Goal: Navigation & Orientation: Find specific page/section

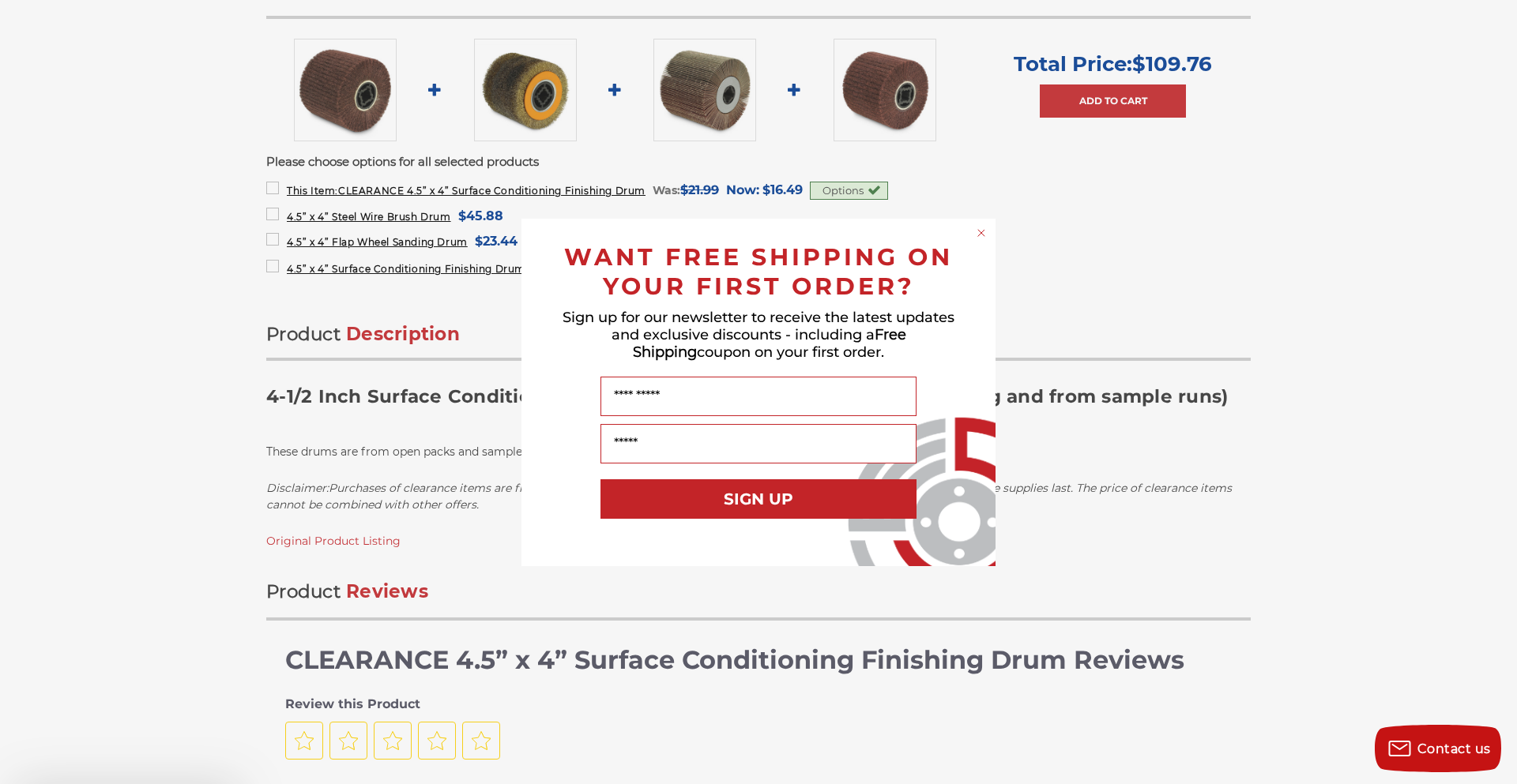
scroll to position [1074, 0]
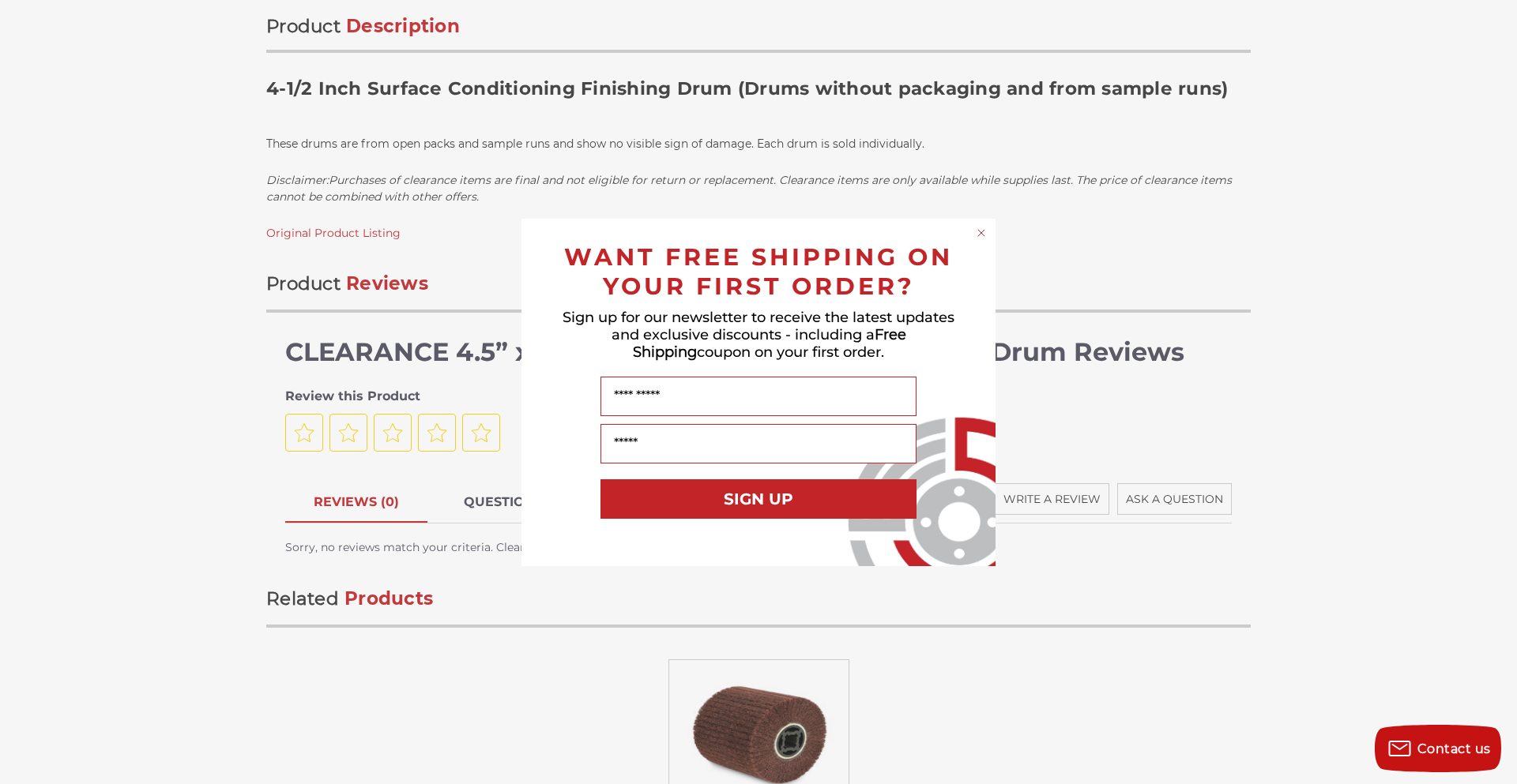
click at [979, 235] on circle "Close dialog" at bounding box center [982, 233] width 15 height 15
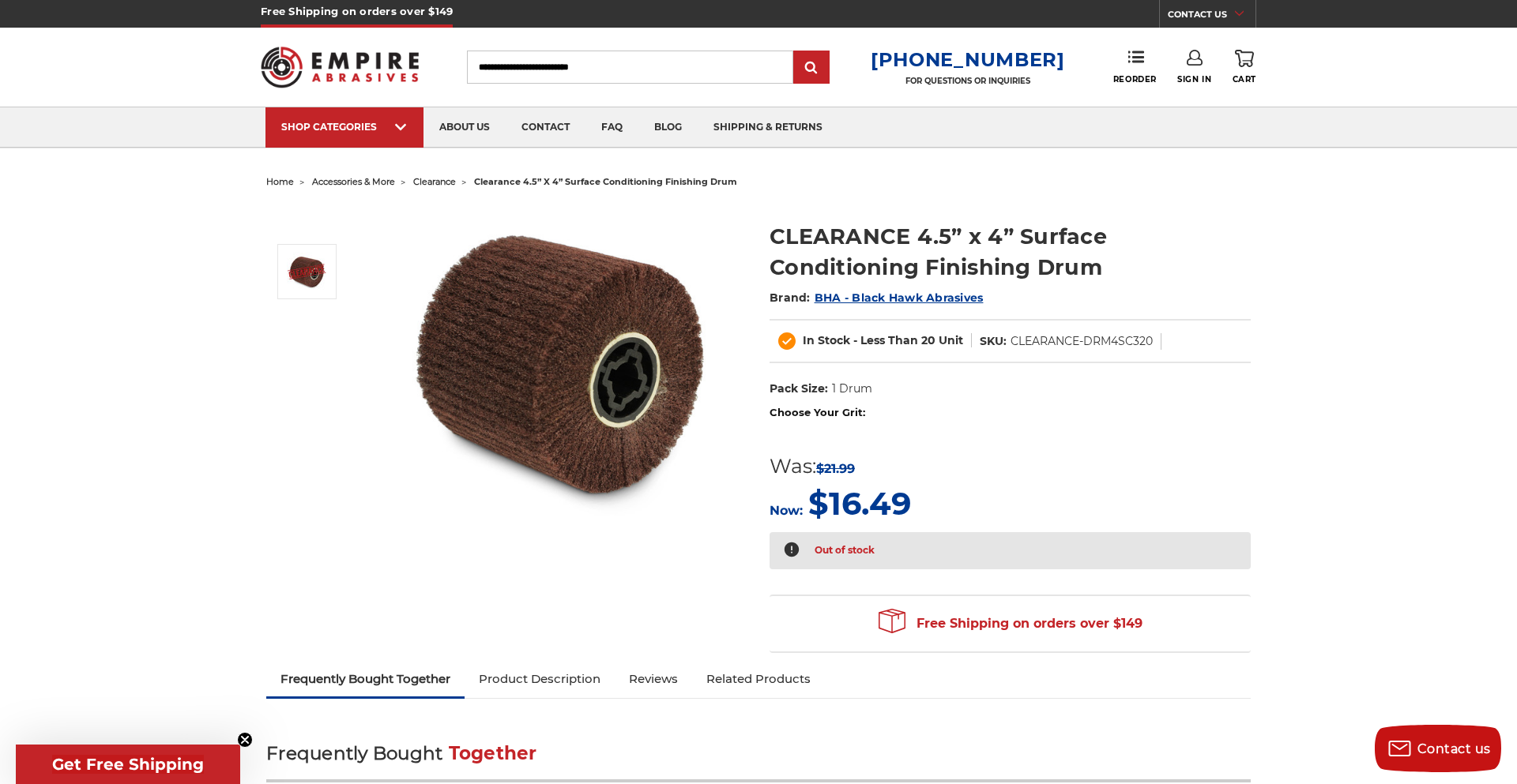
scroll to position [0, 0]
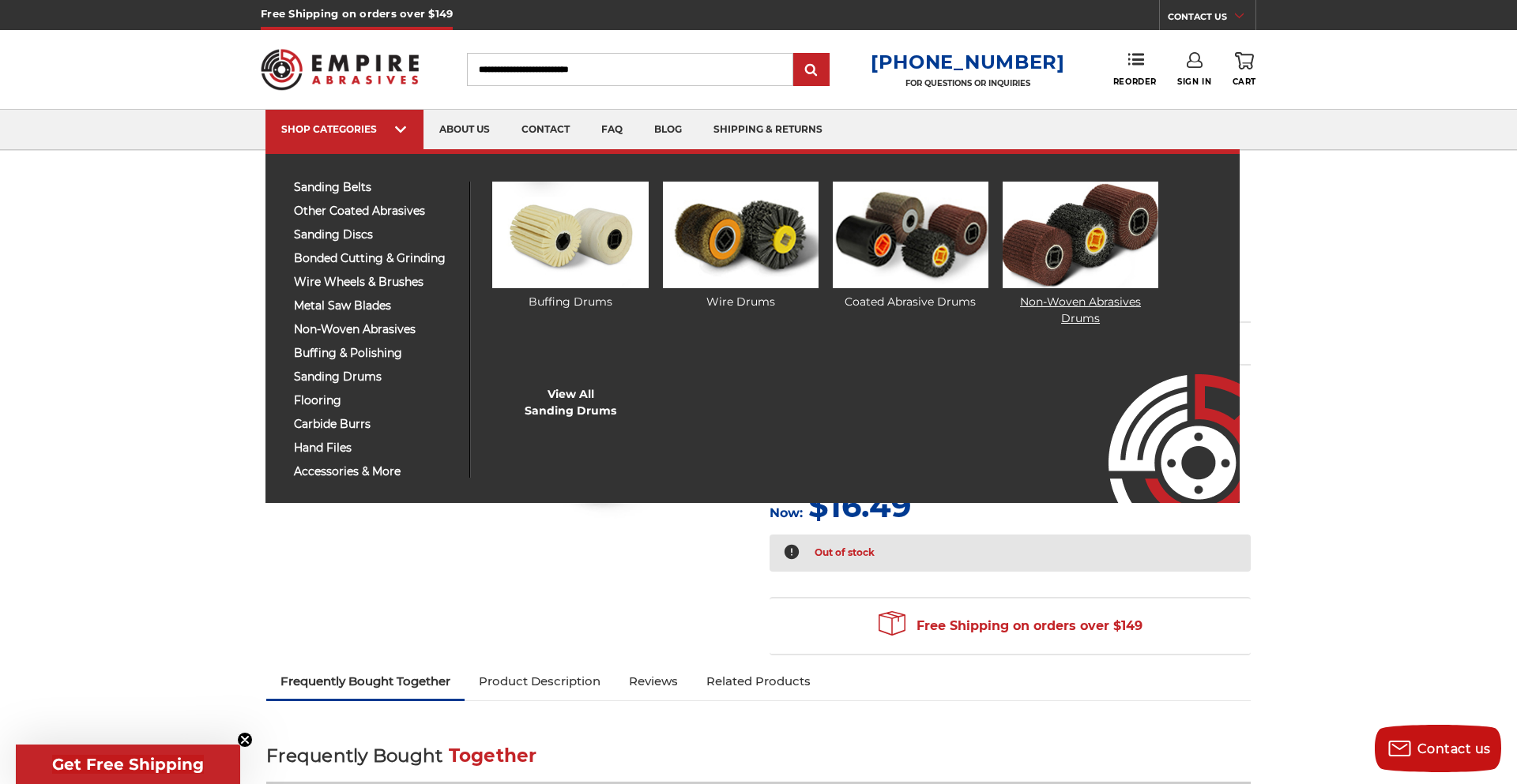
click at [1038, 294] on link "Non-Woven Abrasives Drums" at bounding box center [1080, 254] width 156 height 146
click at [925, 271] on img at bounding box center [911, 235] width 156 height 107
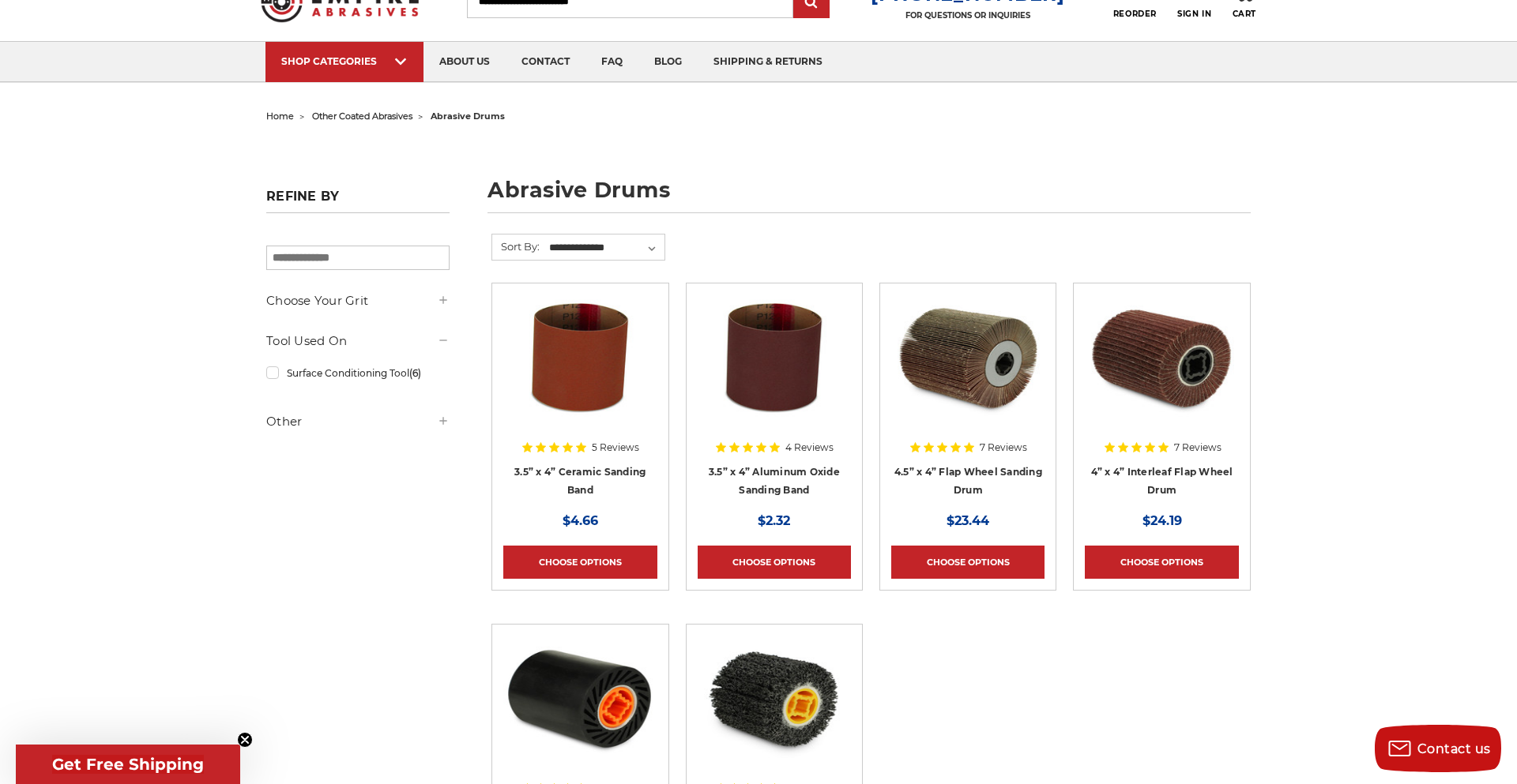
scroll to position [36, 0]
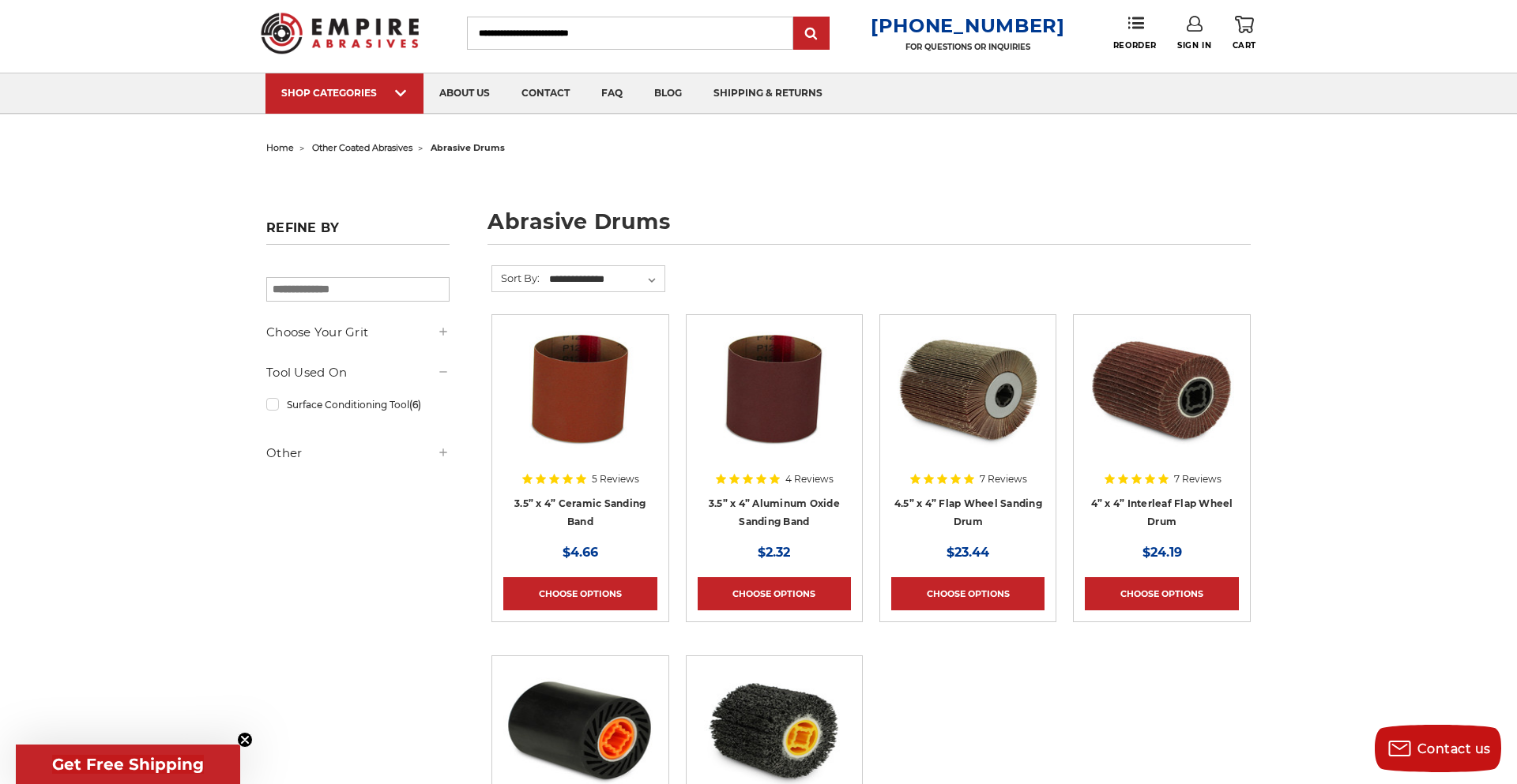
click at [402, 148] on span "other coated abrasives" at bounding box center [362, 147] width 100 height 11
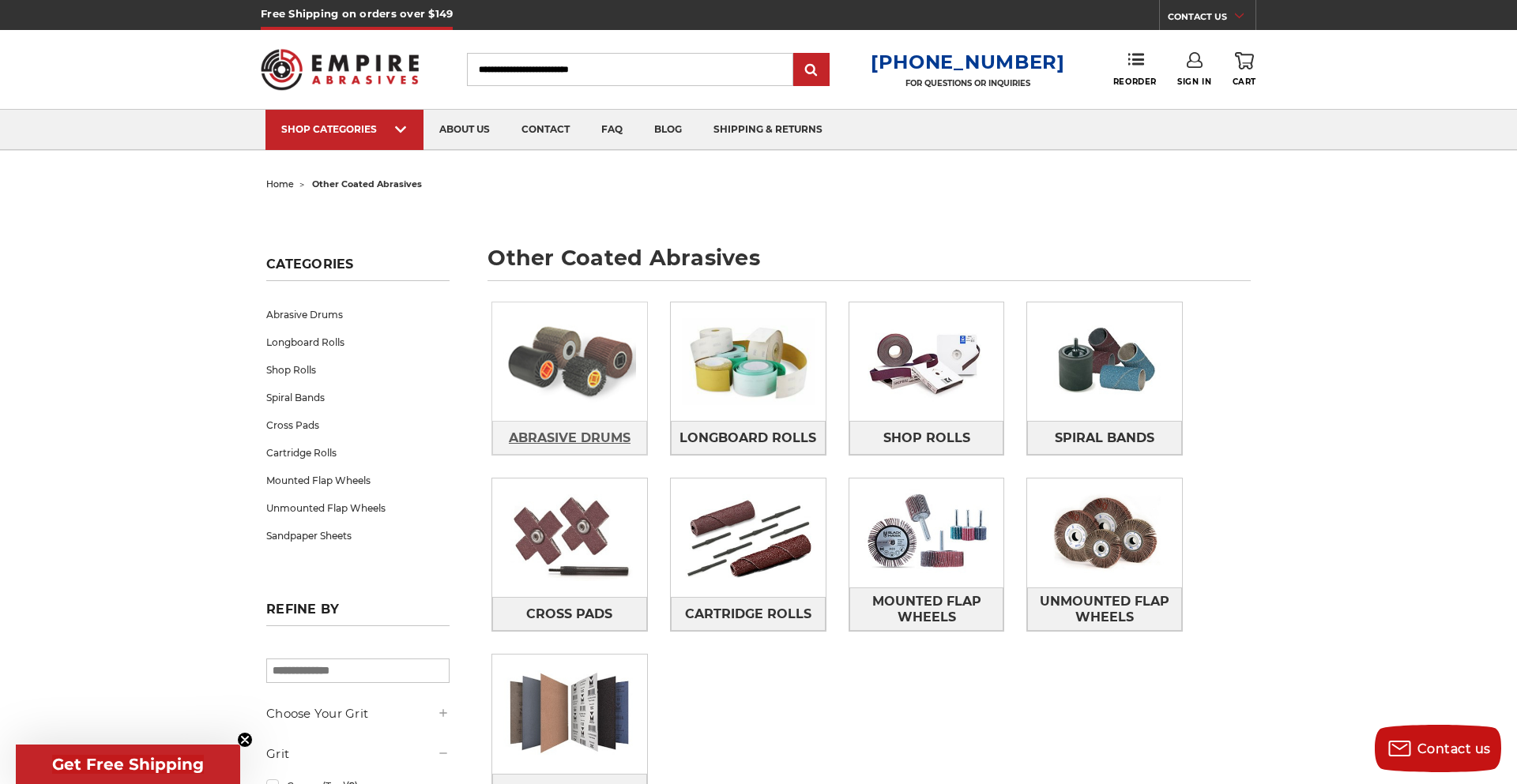
click at [566, 433] on span "Abrasive Drums" at bounding box center [569, 438] width 122 height 27
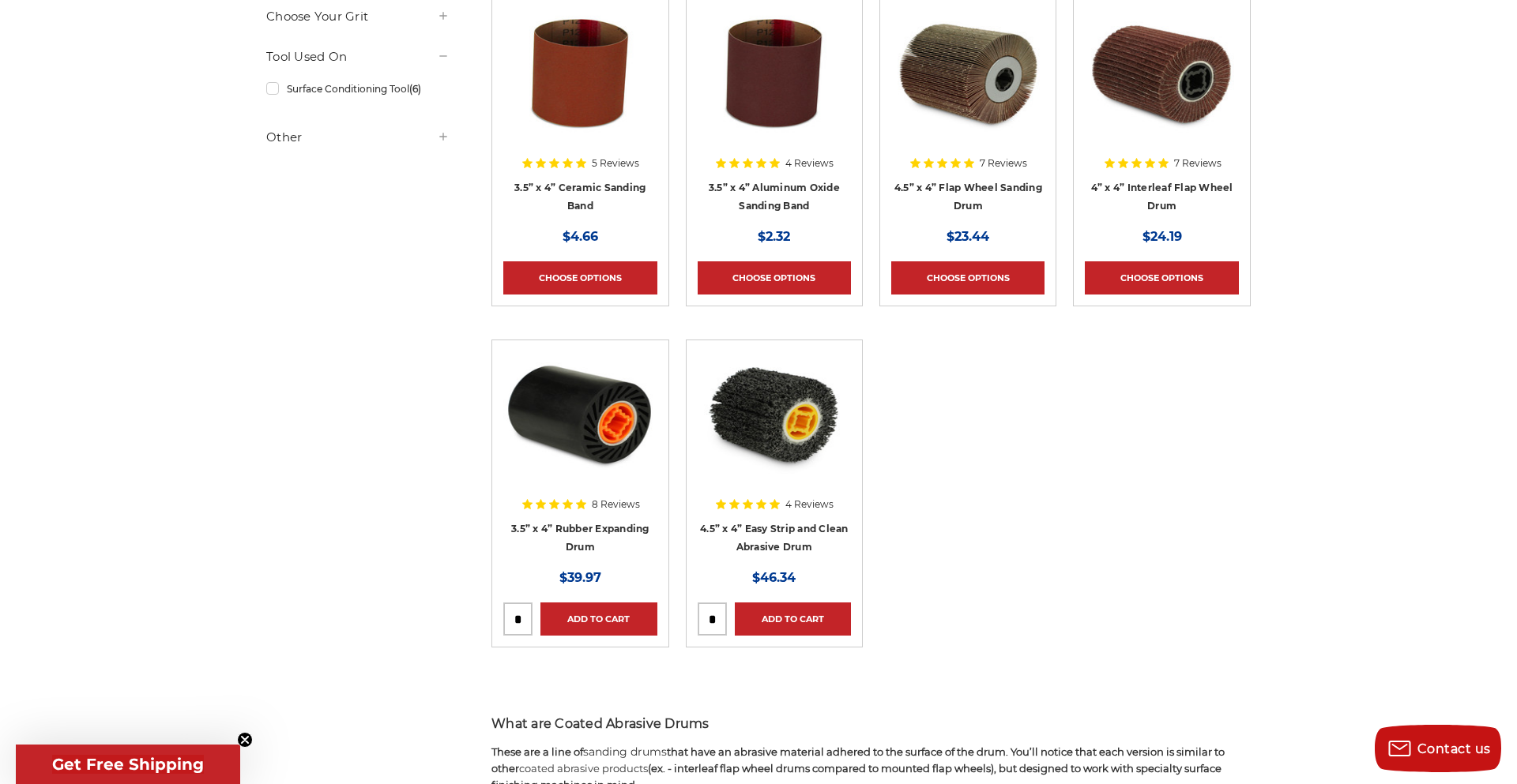
scroll to position [360, 0]
